Goal: Information Seeking & Learning: Understand process/instructions

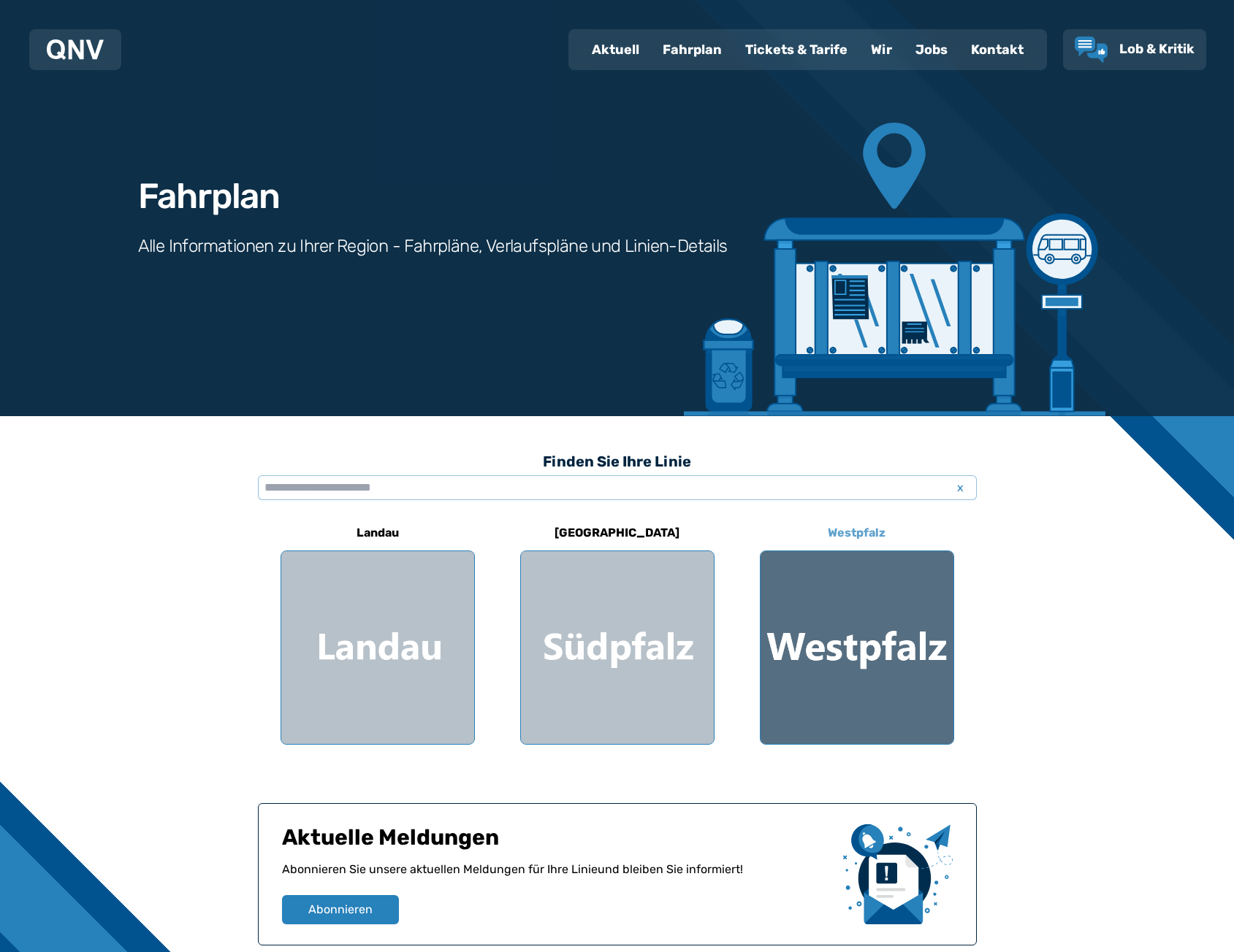
click at [871, 631] on div at bounding box center [857, 648] width 192 height 192
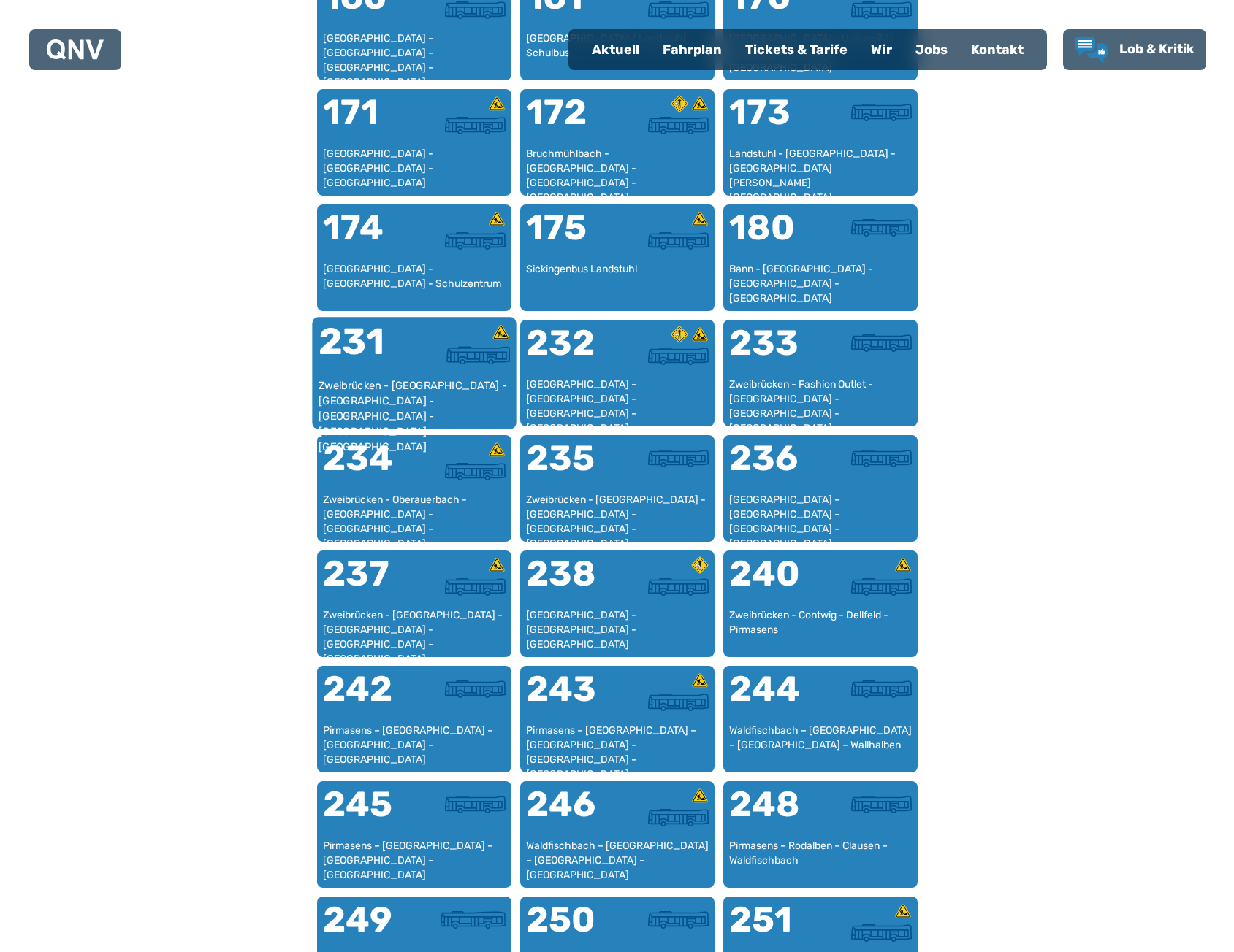
scroll to position [1026, 0]
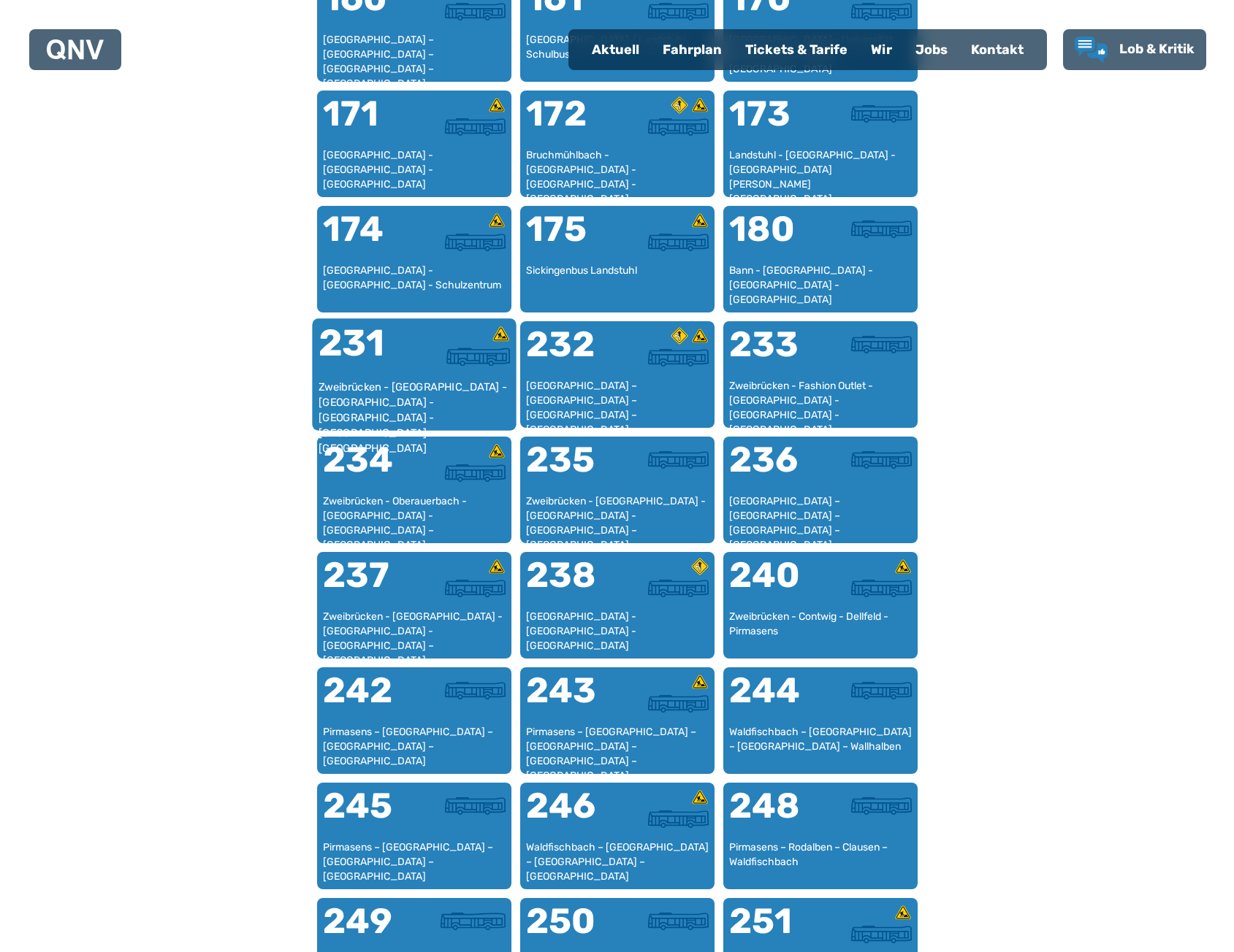
click at [393, 376] on div "231" at bounding box center [365, 352] width 95 height 55
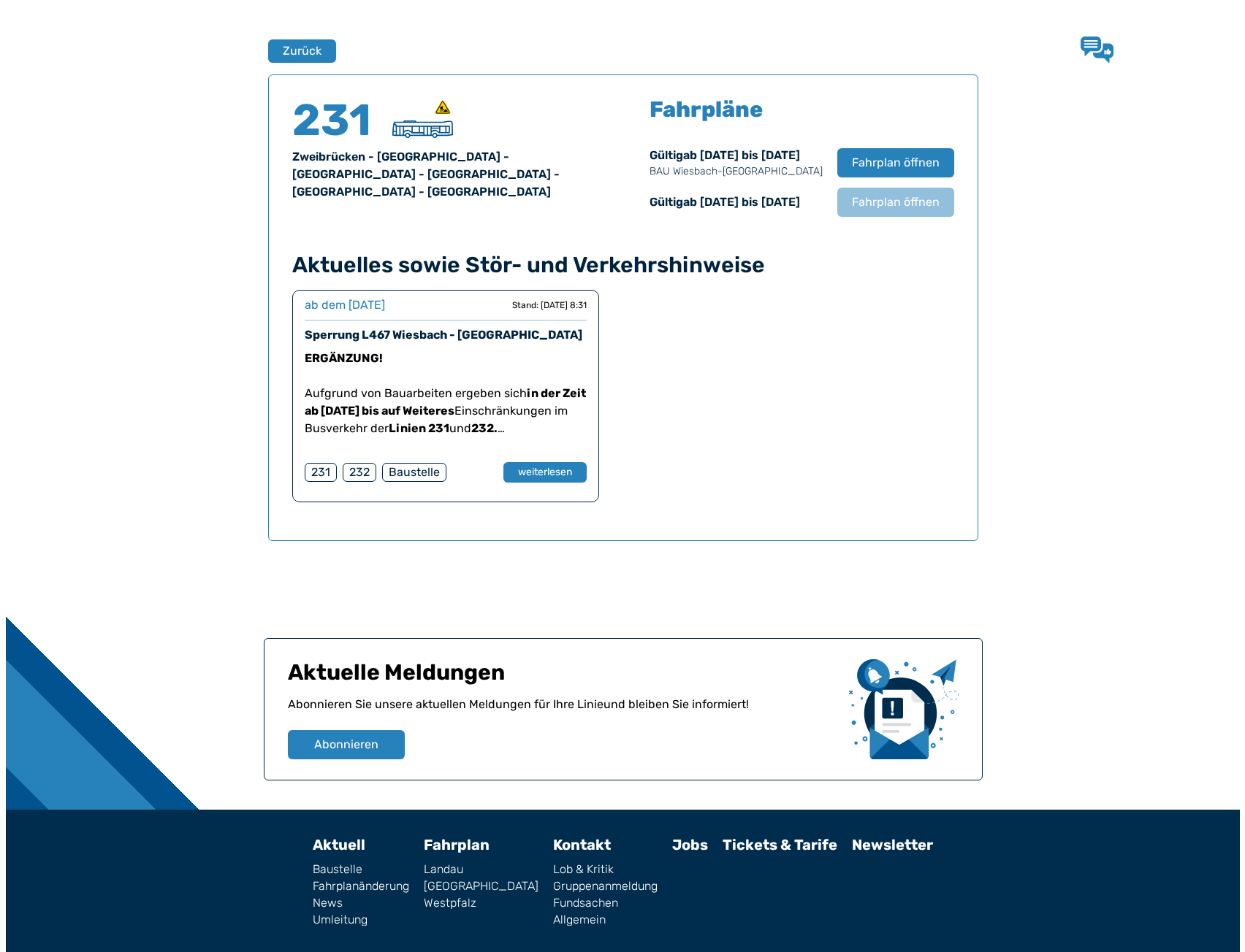
scroll to position [963, 0]
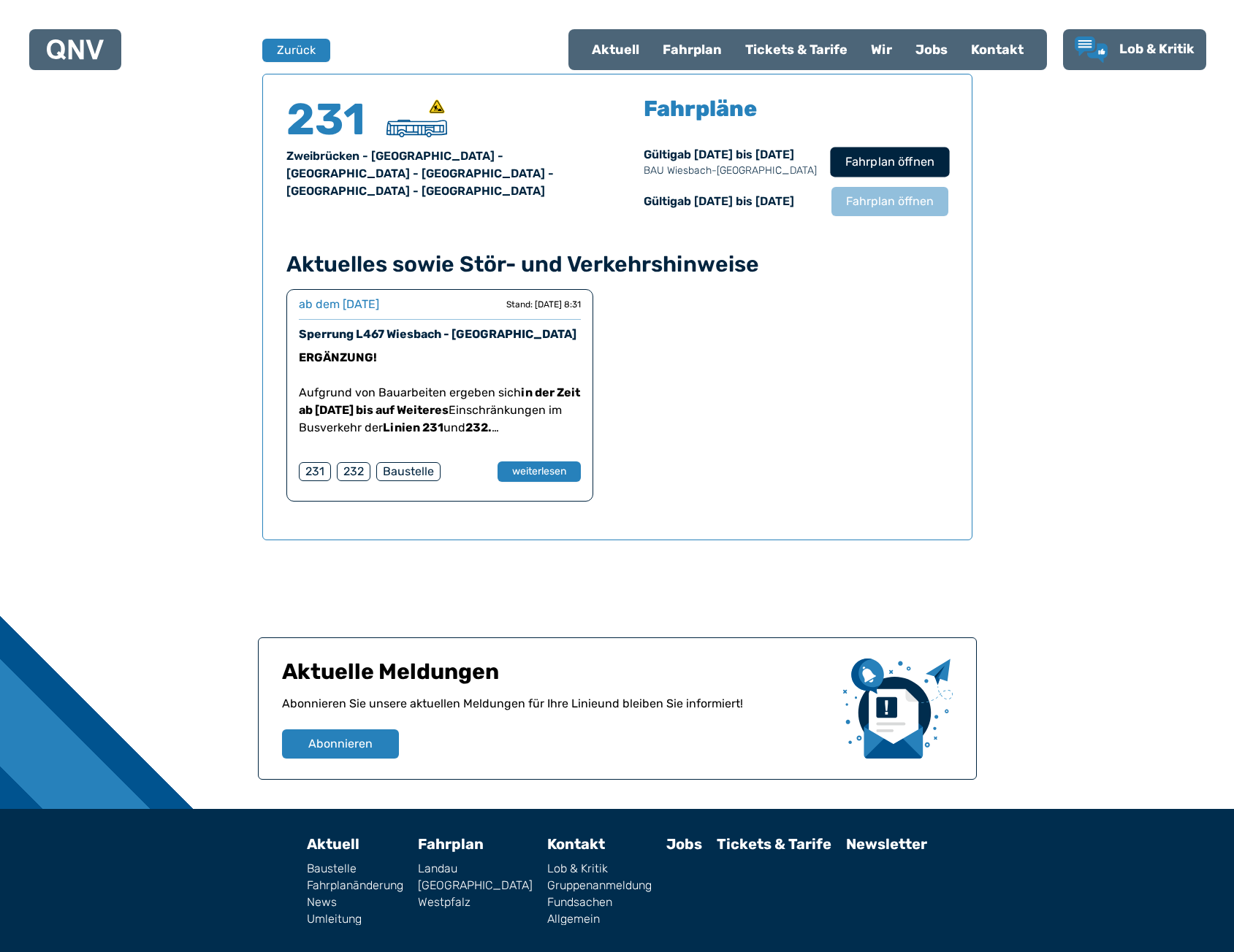
click at [886, 165] on span "Fahrplan öffnen" at bounding box center [889, 163] width 89 height 18
